Goal: Download file/media

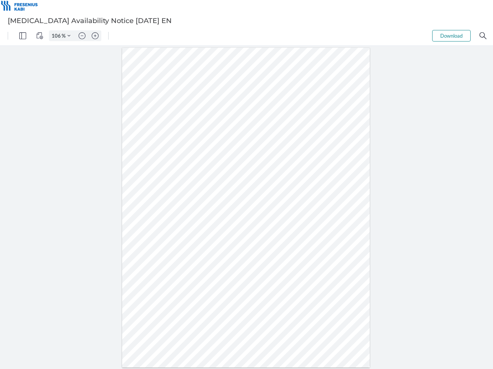
click at [23, 36] on img "Panel" at bounding box center [22, 35] width 7 height 7
click at [40, 36] on img "View Controls" at bounding box center [39, 35] width 7 height 7
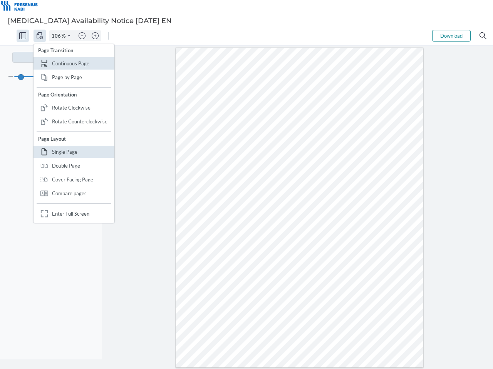
click at [57, 36] on input "106" at bounding box center [55, 35] width 12 height 7
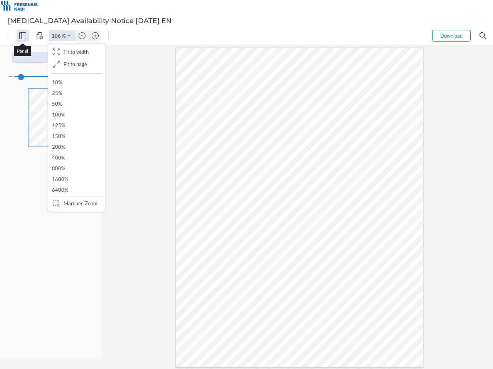
click at [69, 36] on img "Zoom Controls" at bounding box center [68, 35] width 3 height 3
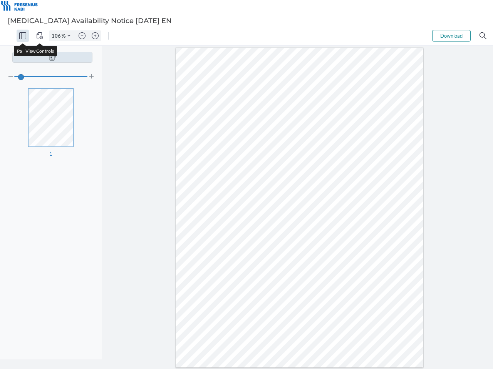
click at [82, 36] on img "Zoom out" at bounding box center [82, 35] width 7 height 7
click at [95, 36] on img "Zoom in" at bounding box center [95, 35] width 7 height 7
type input "106"
click at [451, 36] on button "Download" at bounding box center [451, 36] width 38 height 12
click at [483, 36] on img "Search" at bounding box center [482, 35] width 7 height 7
